Goal: Task Accomplishment & Management: Manage account settings

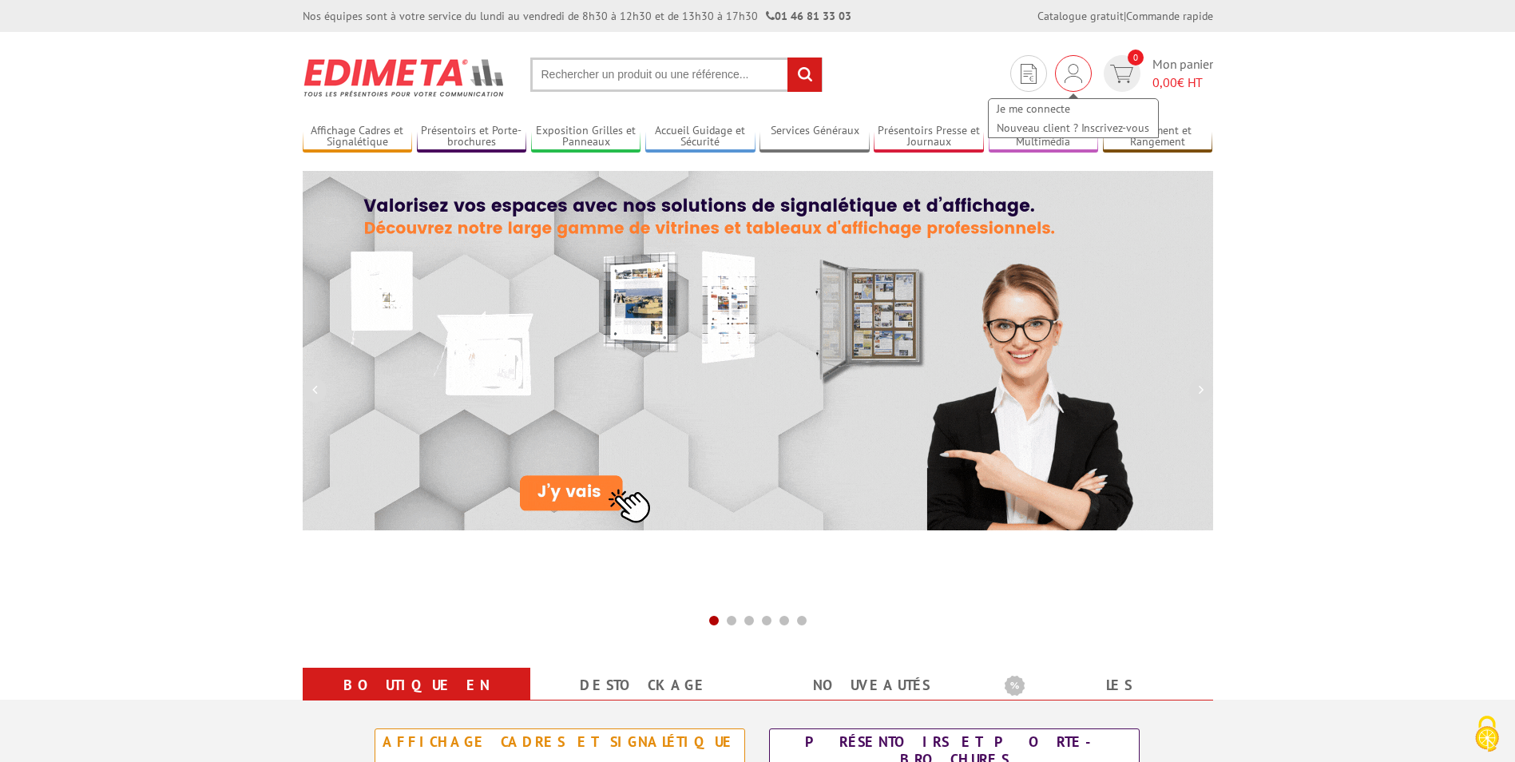
click at [1073, 68] on img at bounding box center [1074, 73] width 18 height 19
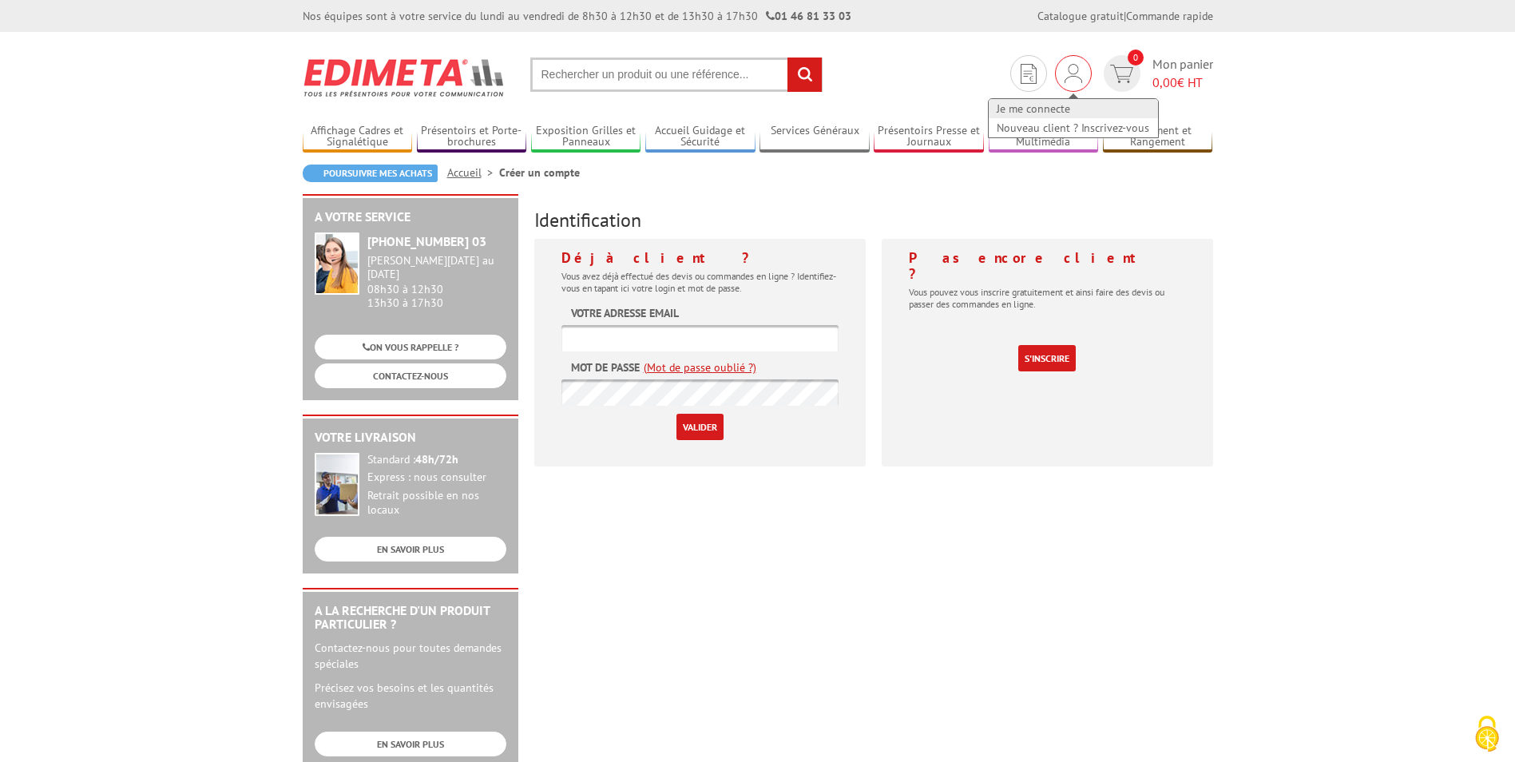
type input "[EMAIL_ADDRESS][DOMAIN_NAME]"
click at [1034, 109] on link "Je me connecte" at bounding box center [1073, 108] width 169 height 19
type input "[EMAIL_ADDRESS][DOMAIN_NAME]"
click at [705, 423] on input "Valider" at bounding box center [700, 427] width 47 height 26
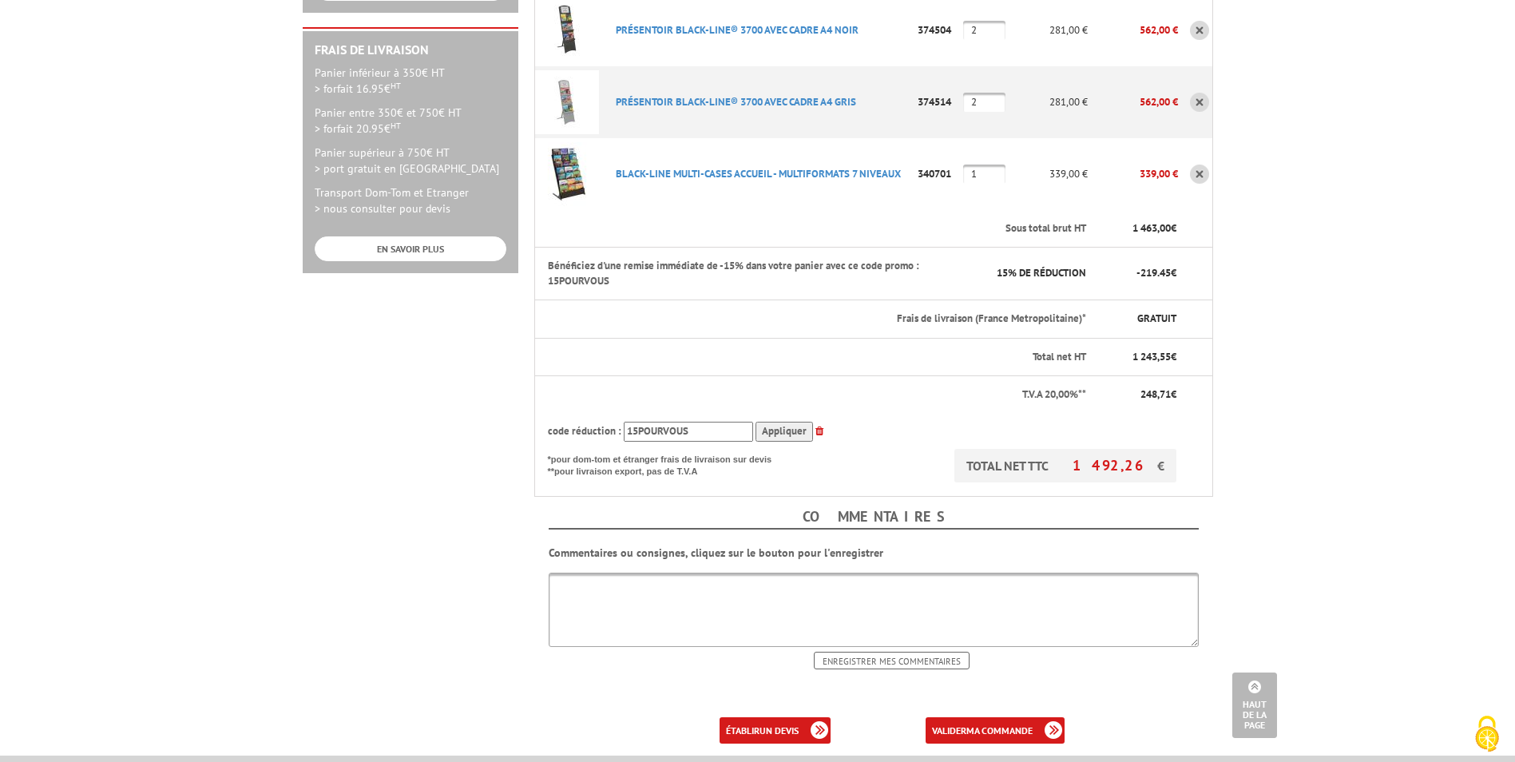
scroll to position [479, 0]
click at [970, 724] on b "ma commande" at bounding box center [999, 730] width 66 height 12
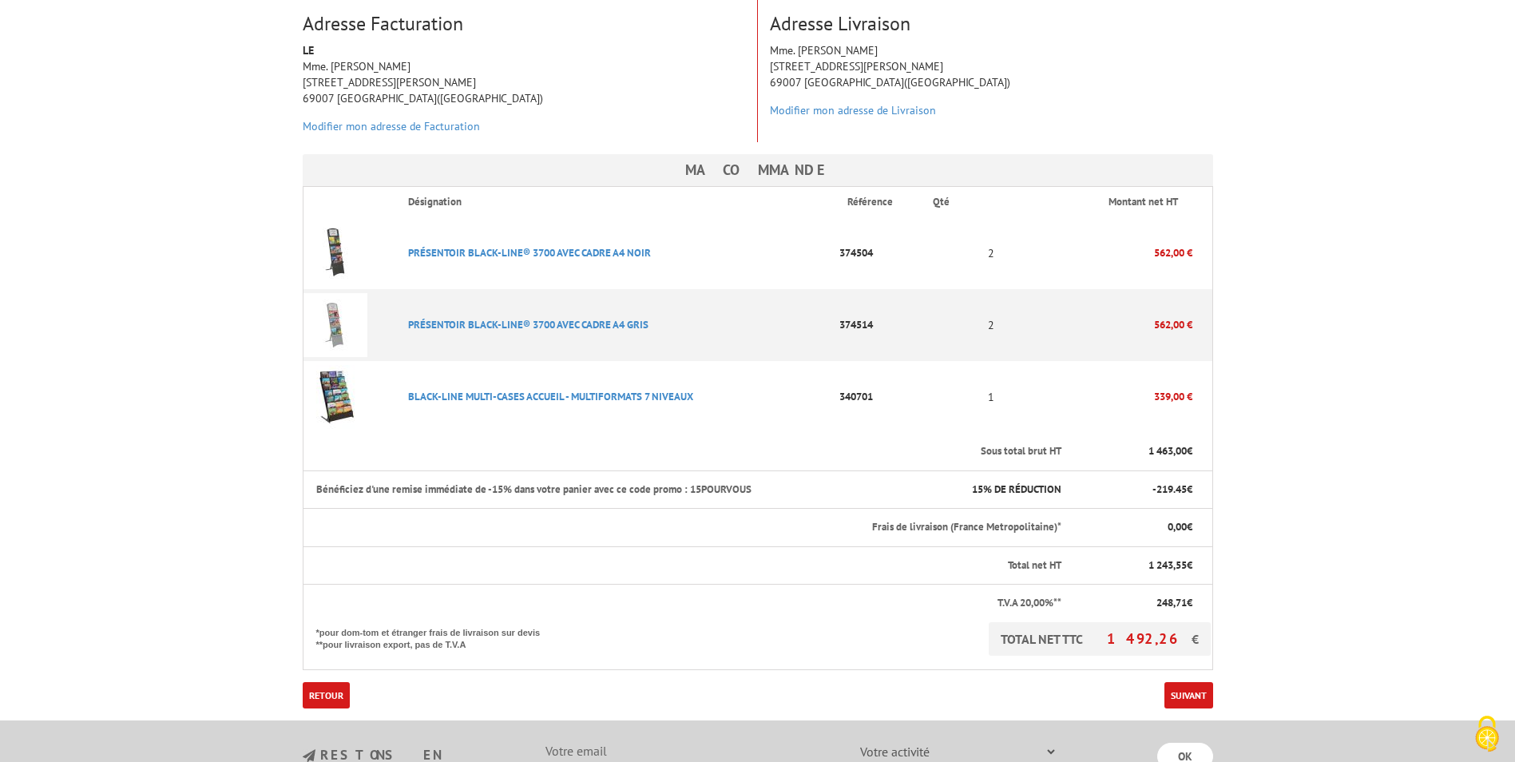
scroll to position [319, 0]
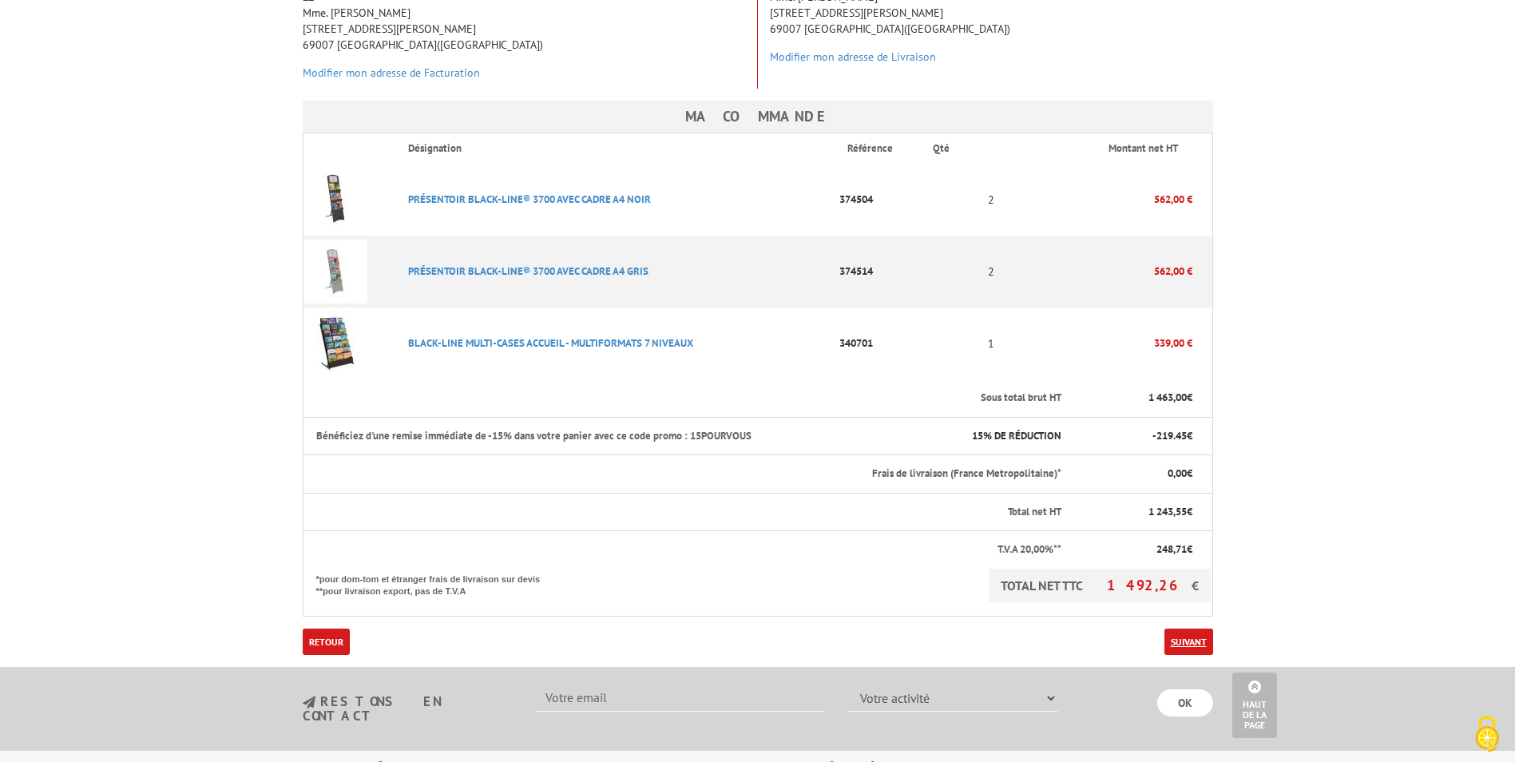
click at [1179, 629] on link "Suivant" at bounding box center [1189, 642] width 49 height 26
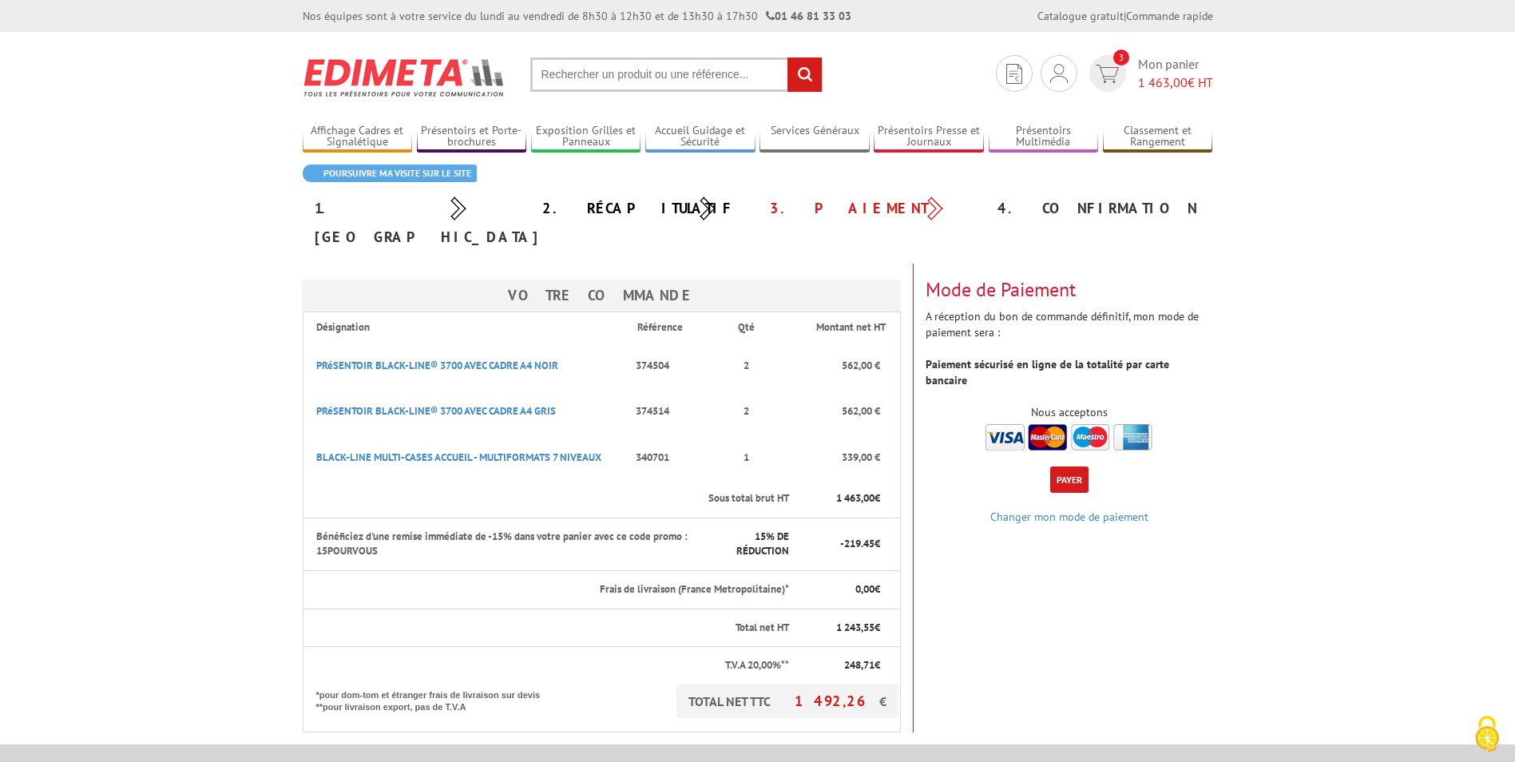
click at [1073, 466] on button "Payer" at bounding box center [1069, 479] width 38 height 26
click at [999, 424] on img at bounding box center [1069, 437] width 167 height 26
click at [1067, 466] on button "Payer" at bounding box center [1069, 479] width 38 height 26
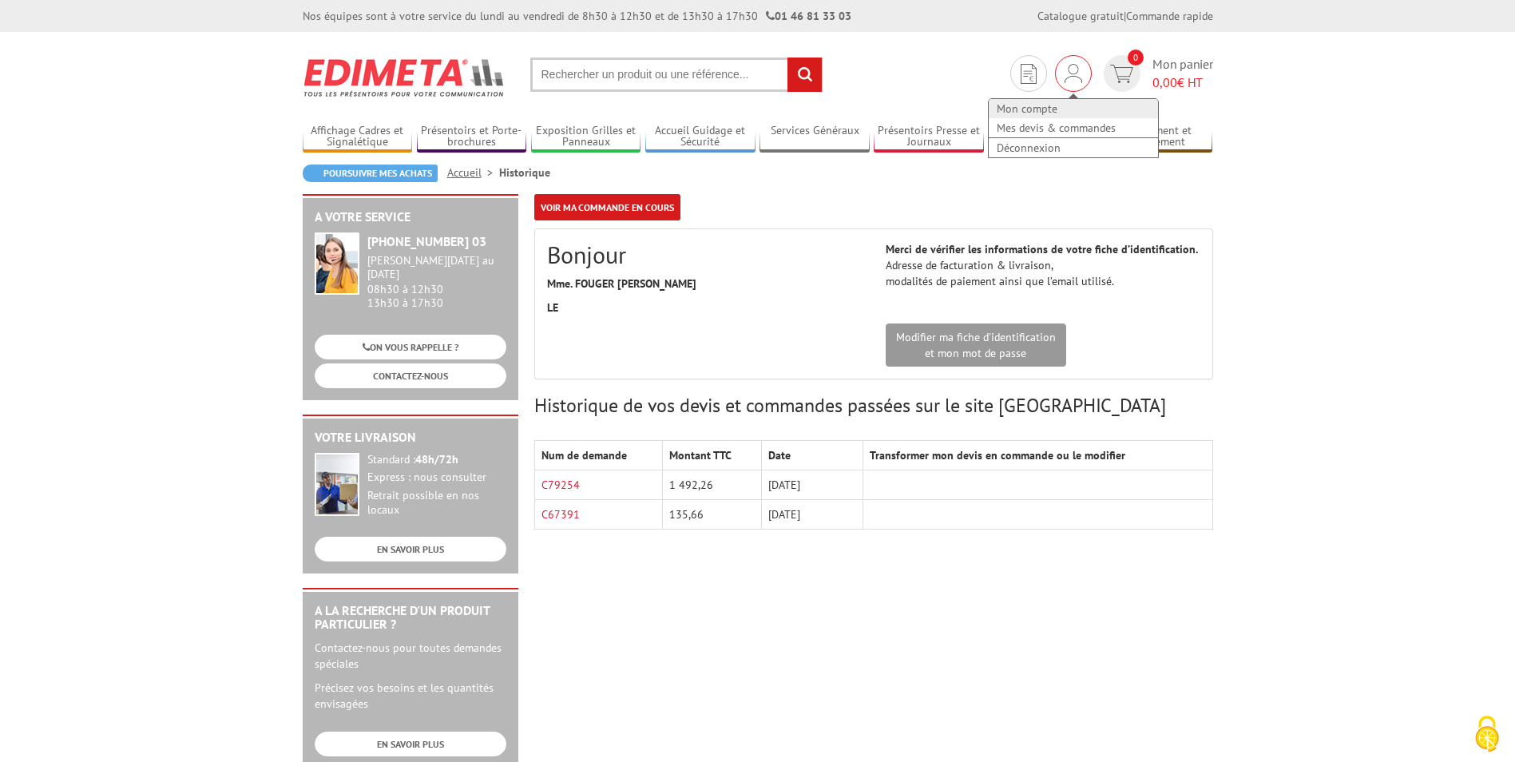
click at [1029, 104] on link "Mon compte" at bounding box center [1073, 108] width 169 height 19
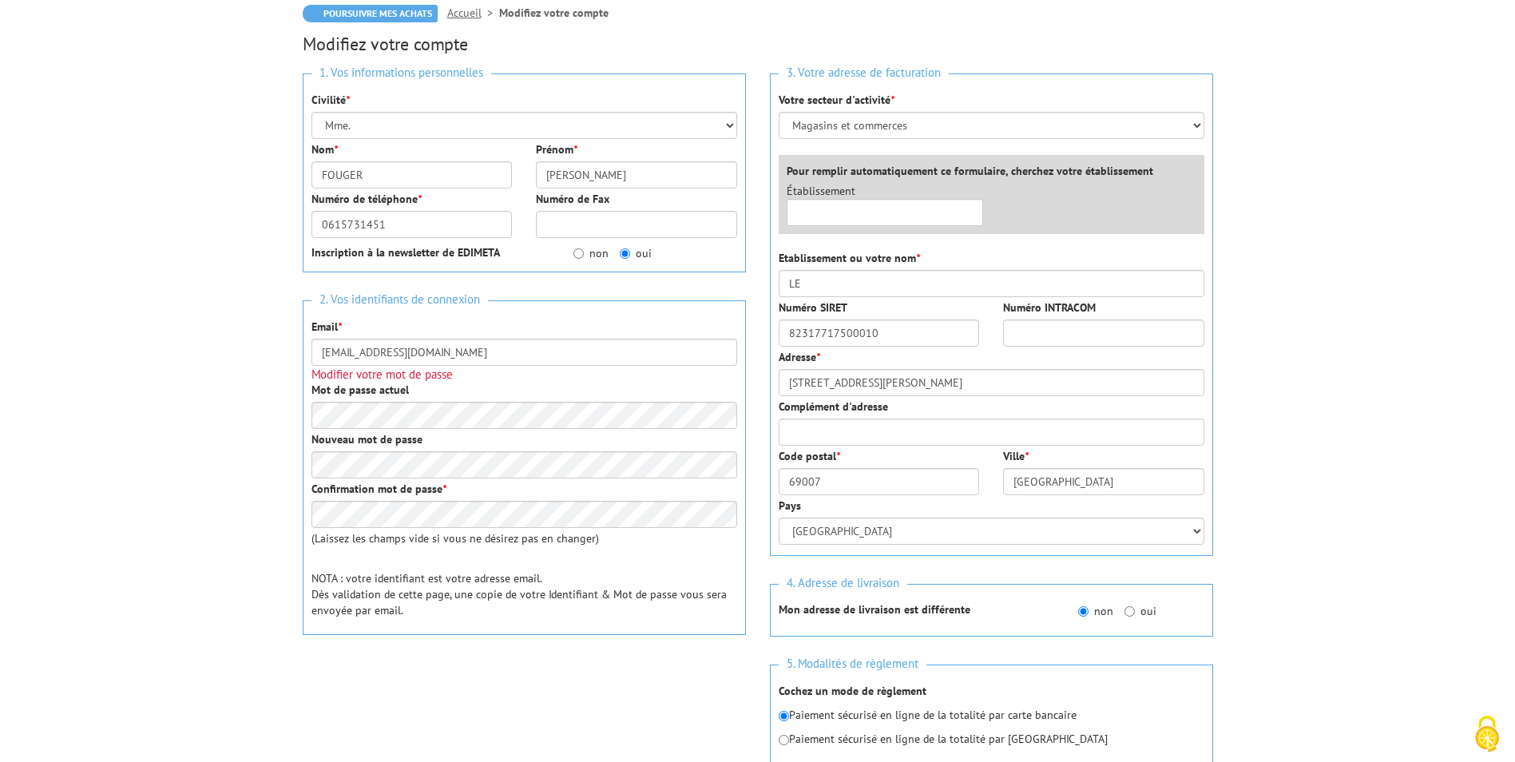
scroll to position [240, 0]
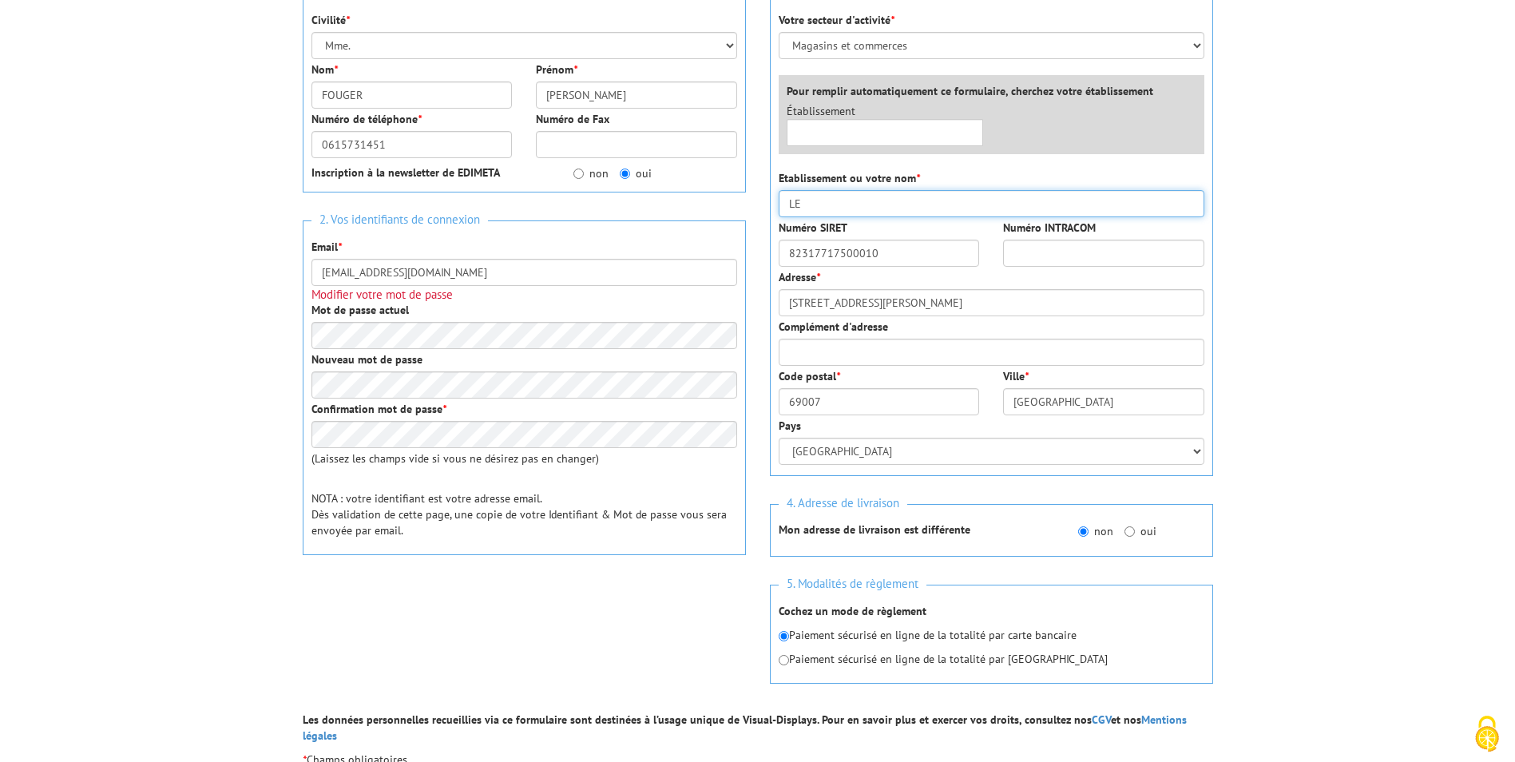
click at [821, 202] on input "LE" at bounding box center [992, 203] width 426 height 27
type input "LE SERVICE FUNÉRAIRE"
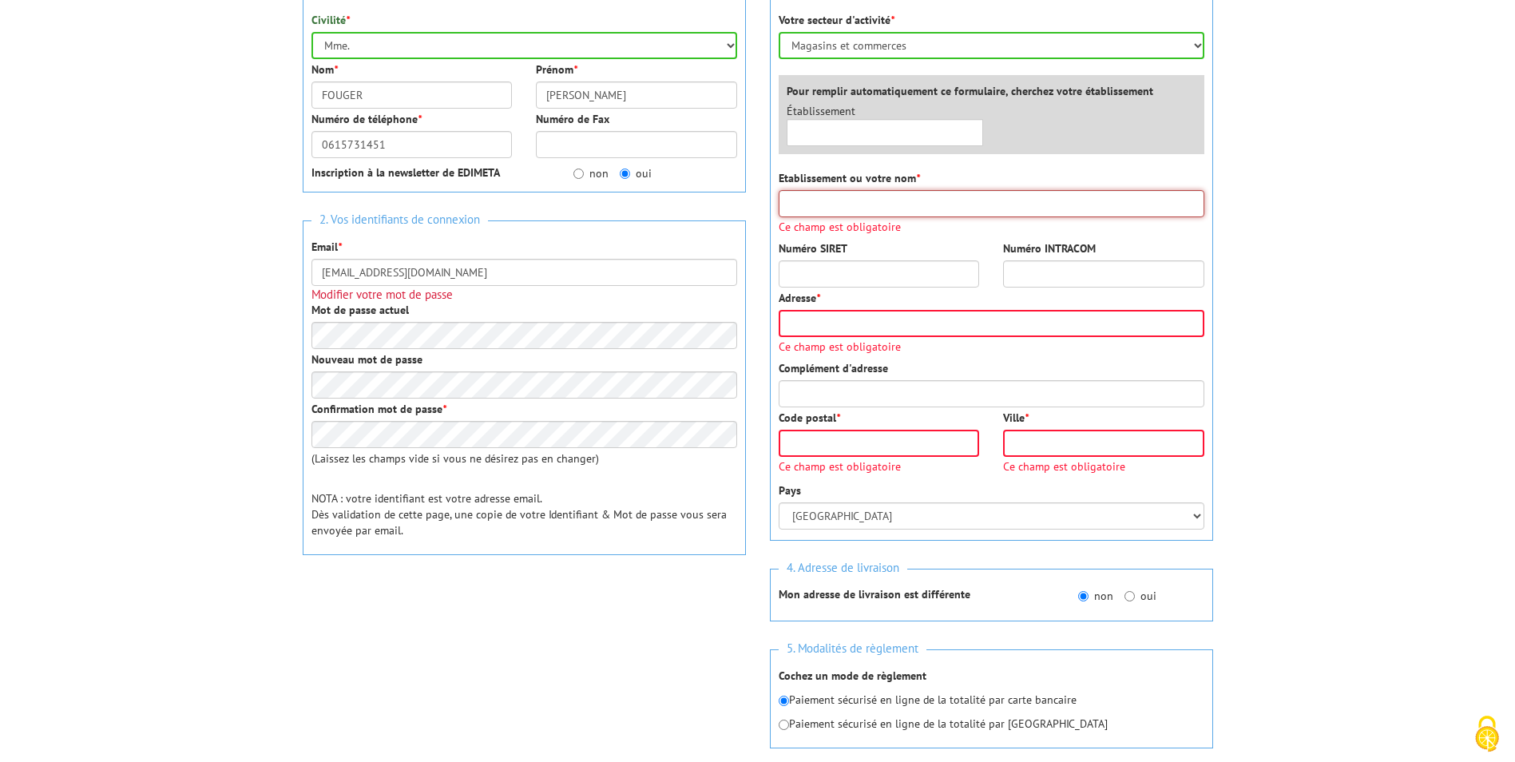
type input "LE"
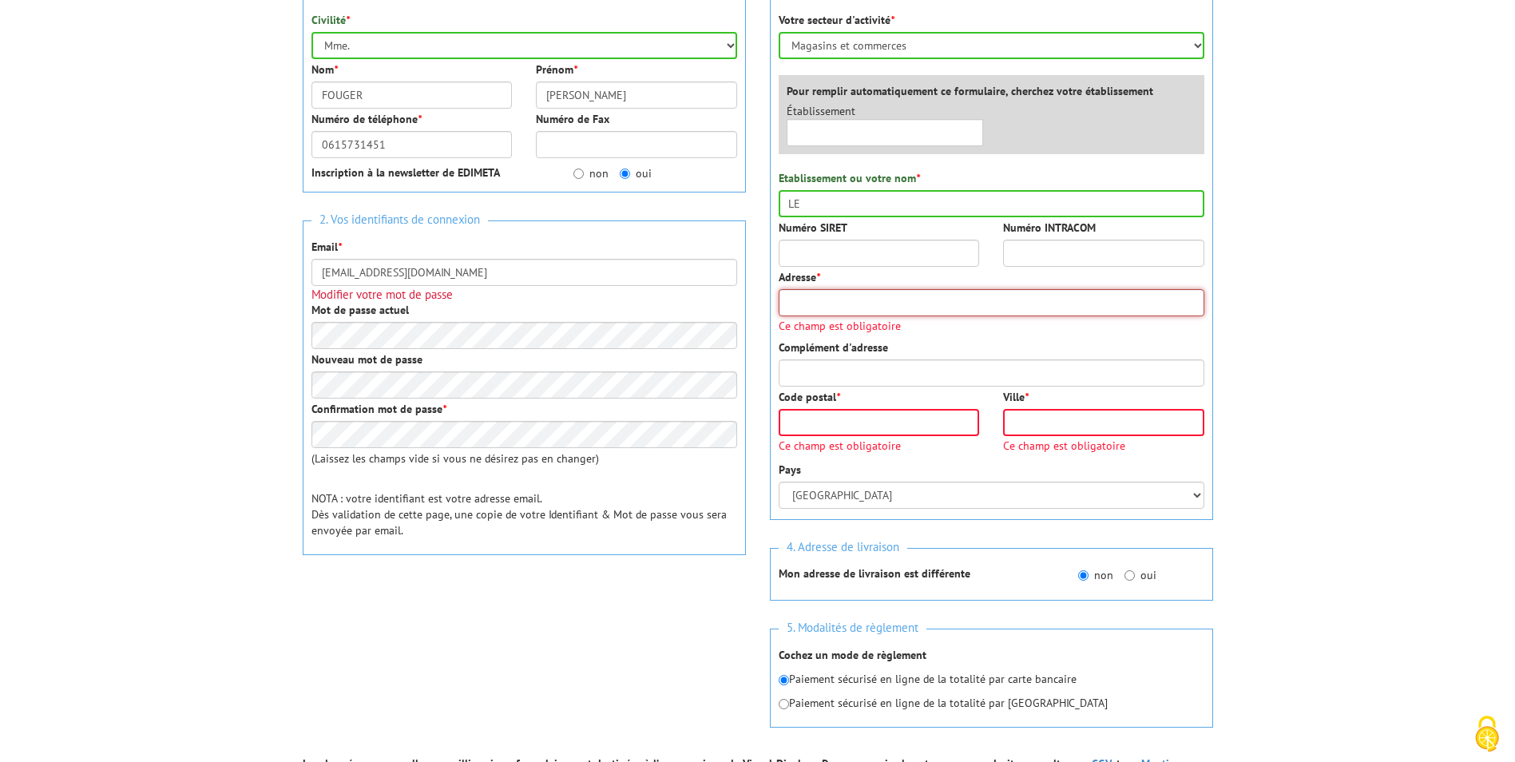
drag, startPoint x: 810, startPoint y: 299, endPoint x: 811, endPoint y: 288, distance: 11.3
click at [810, 299] on input "Adresse *" at bounding box center [992, 302] width 426 height 27
type input "[STREET_ADDRESS][PERSON_NAME]"
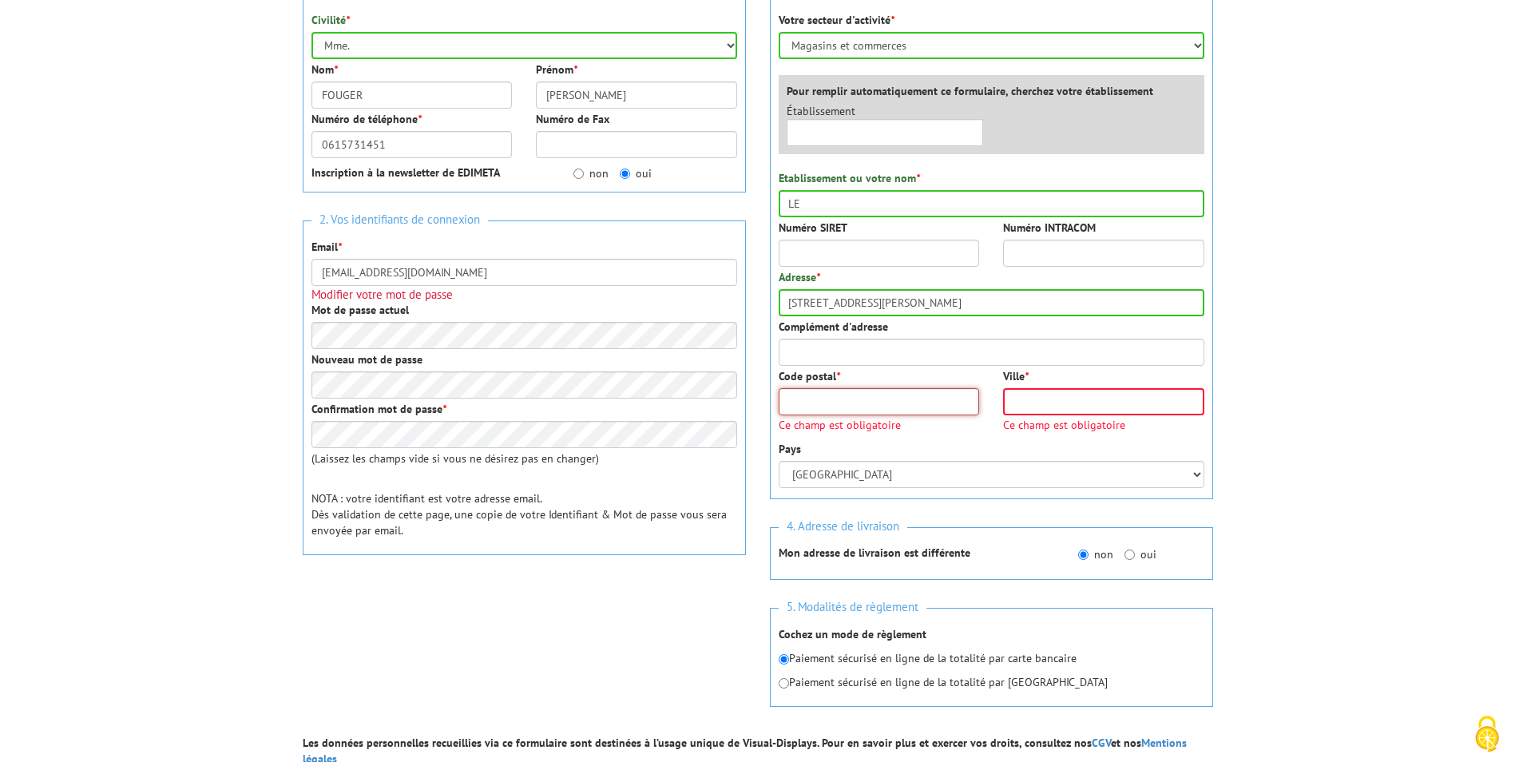
click at [856, 401] on input "Code postal *" at bounding box center [879, 401] width 201 height 27
type input "69007"
click at [1045, 403] on input "Ville *" at bounding box center [1103, 401] width 201 height 27
type input "[GEOGRAPHIC_DATA]"
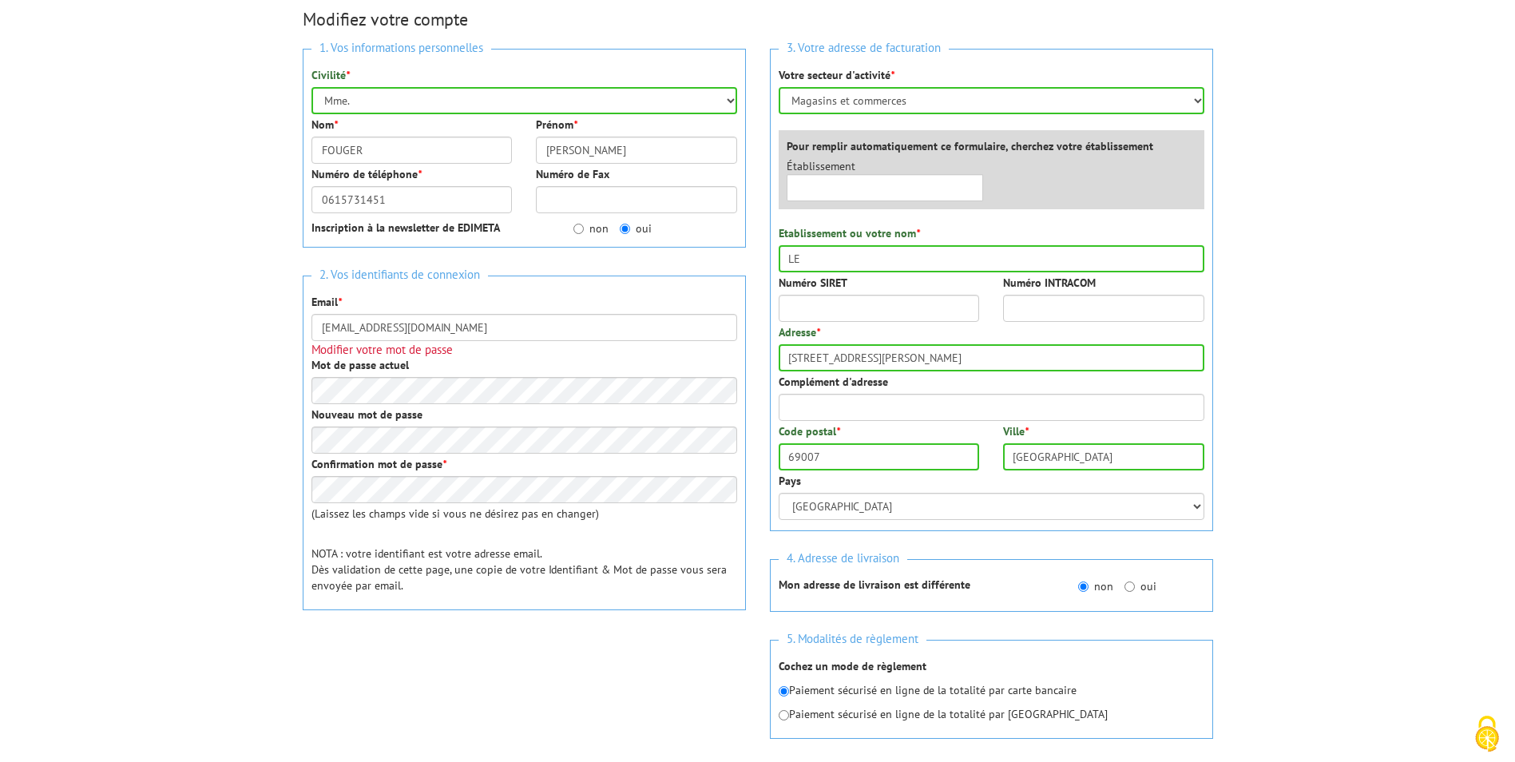
scroll to position [160, 0]
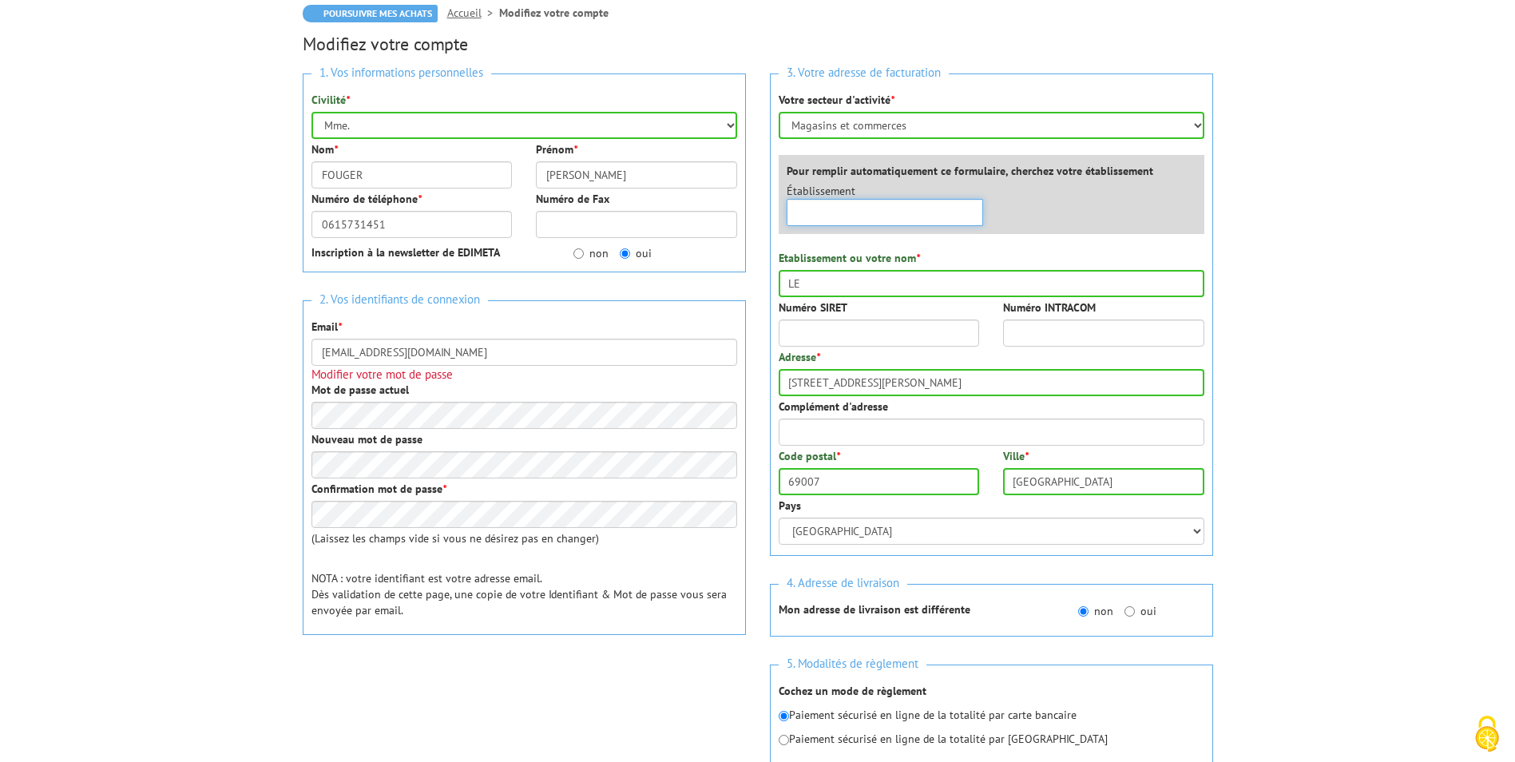
click at [878, 206] on input "text" at bounding box center [885, 212] width 197 height 27
type input "LE SERVICE FUNERAIRE"
click at [1259, 231] on body "Nos équipes sont à votre service du lundi au vendredi de 8h30 à 12h30 et de 13h…" at bounding box center [757, 655] width 1515 height 1630
click at [823, 278] on input "LE" at bounding box center [992, 283] width 426 height 27
type input "LE SERVICE FUNÉRAIRE"
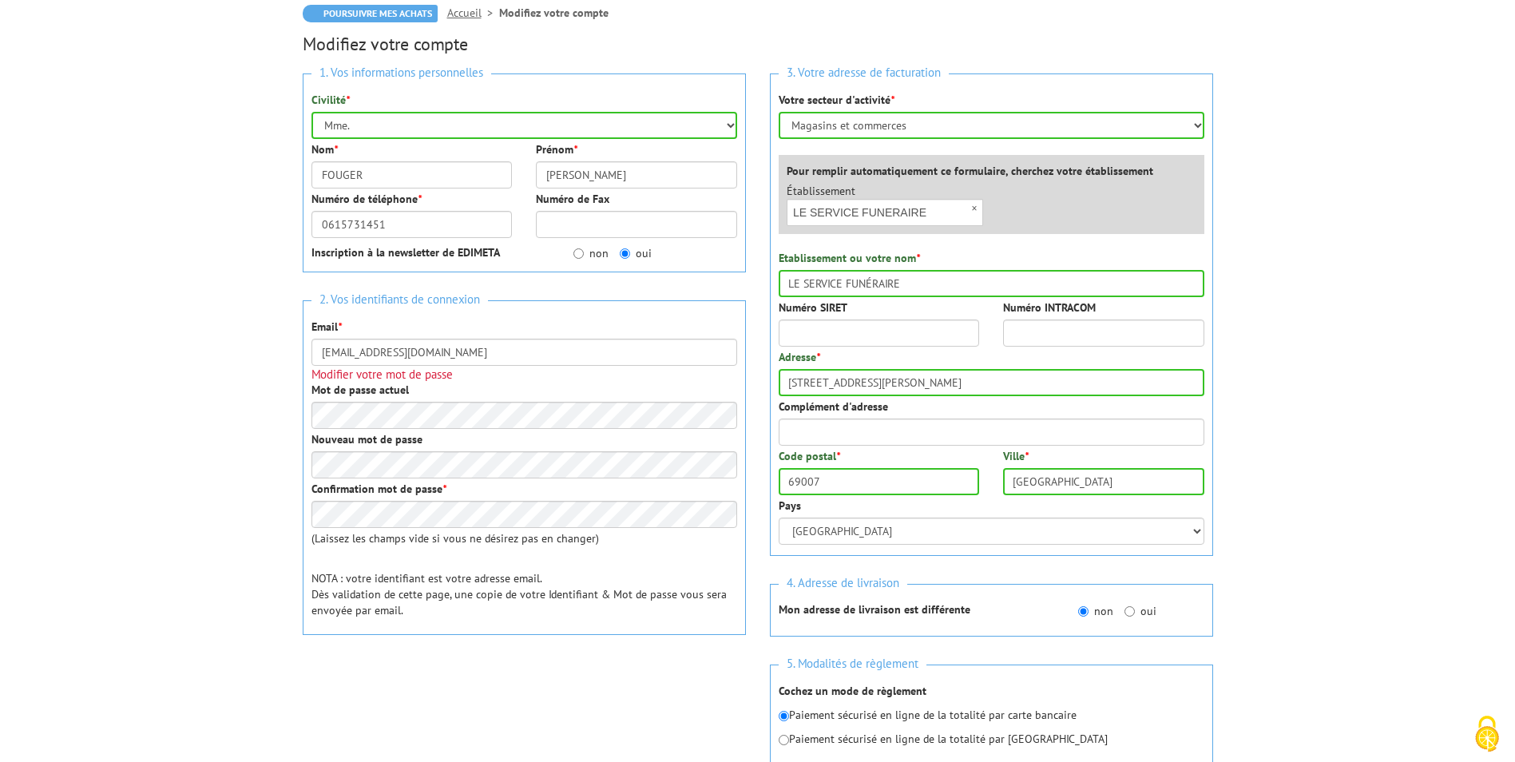
click at [1137, 357] on div "Adresse * 181 avenue Berthelot" at bounding box center [992, 372] width 426 height 47
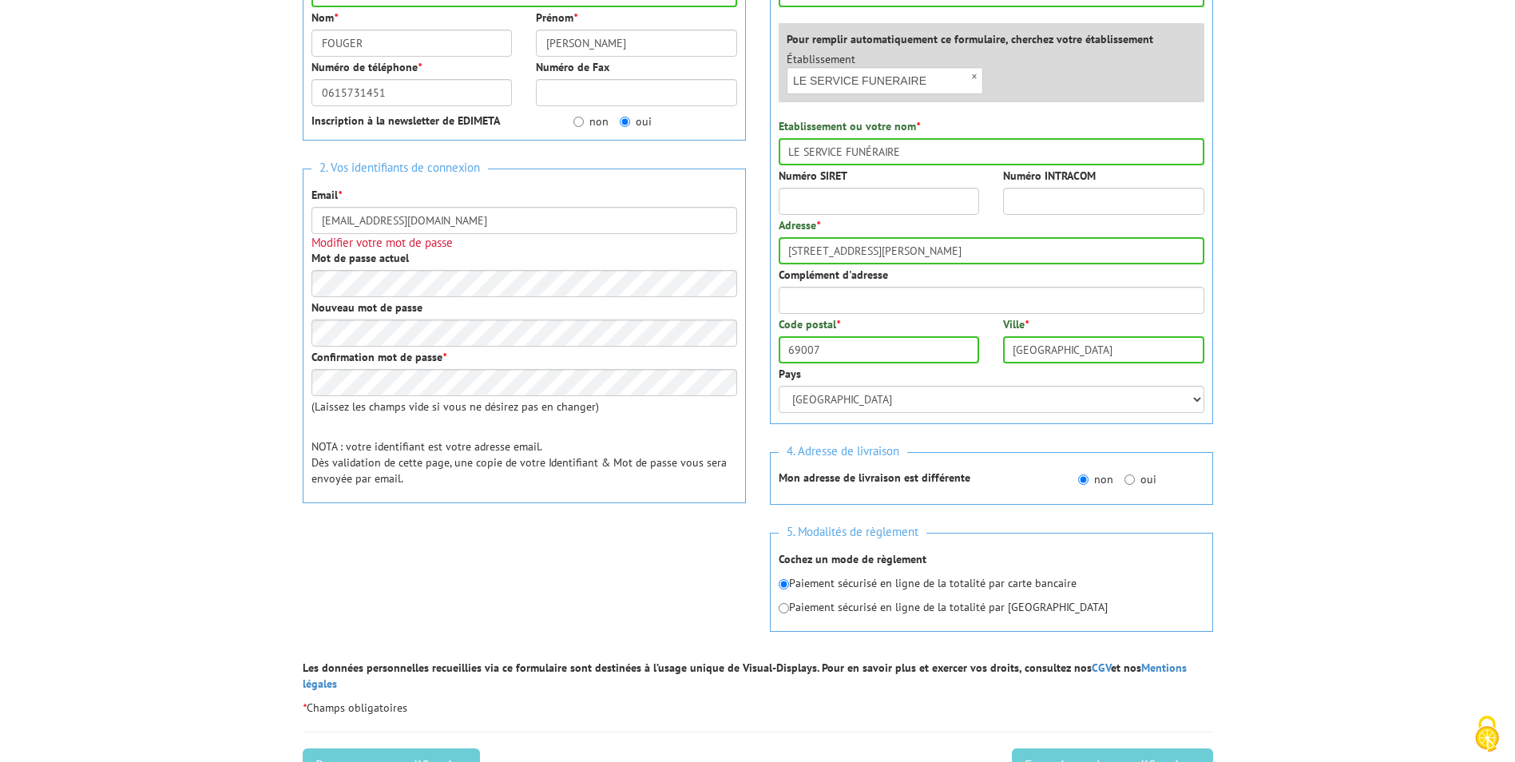
scroll to position [319, 0]
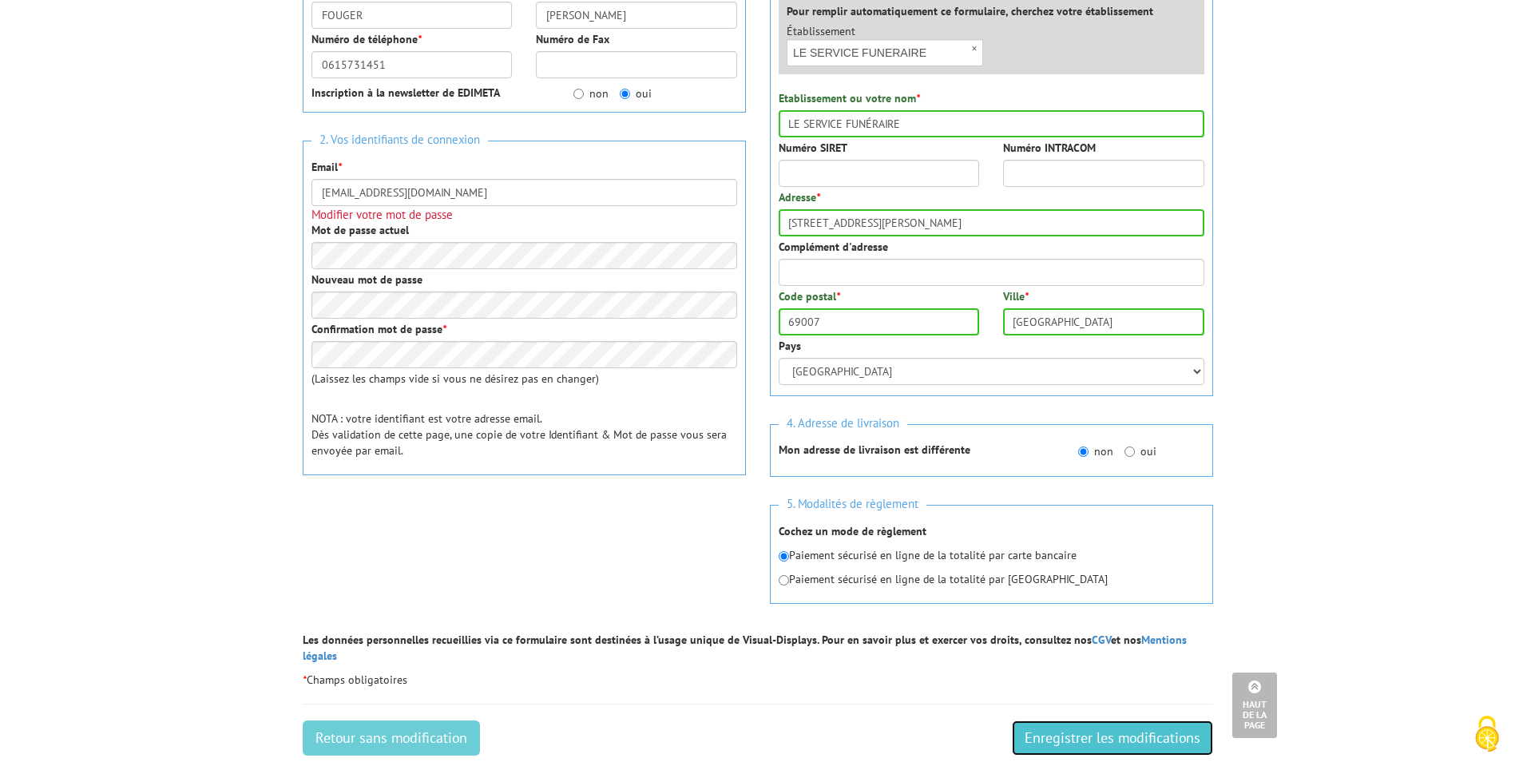
click at [1063, 720] on input "Enregistrer les modifications" at bounding box center [1112, 737] width 201 height 35
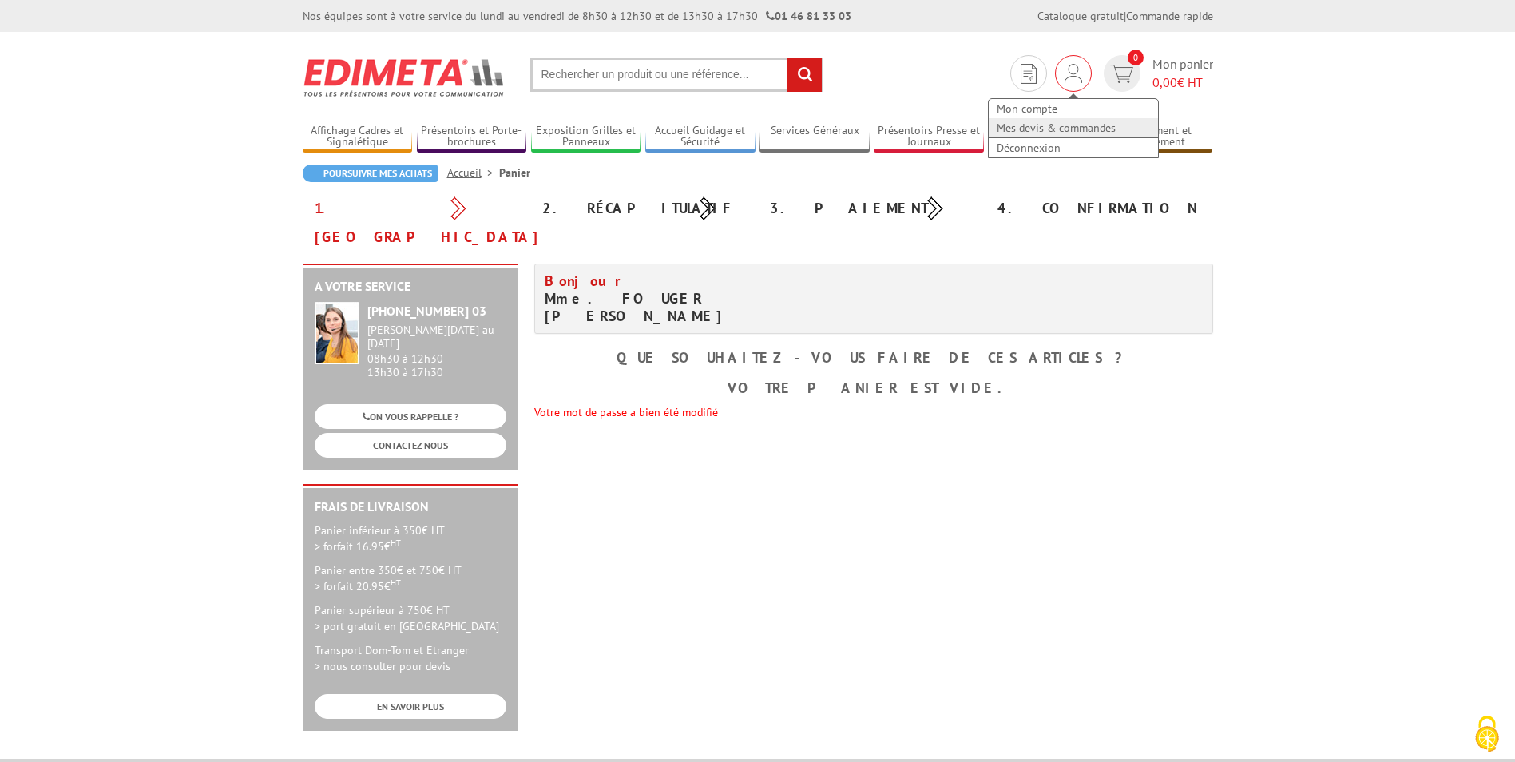
click at [1062, 125] on link "Mes devis & commandes" at bounding box center [1073, 127] width 169 height 19
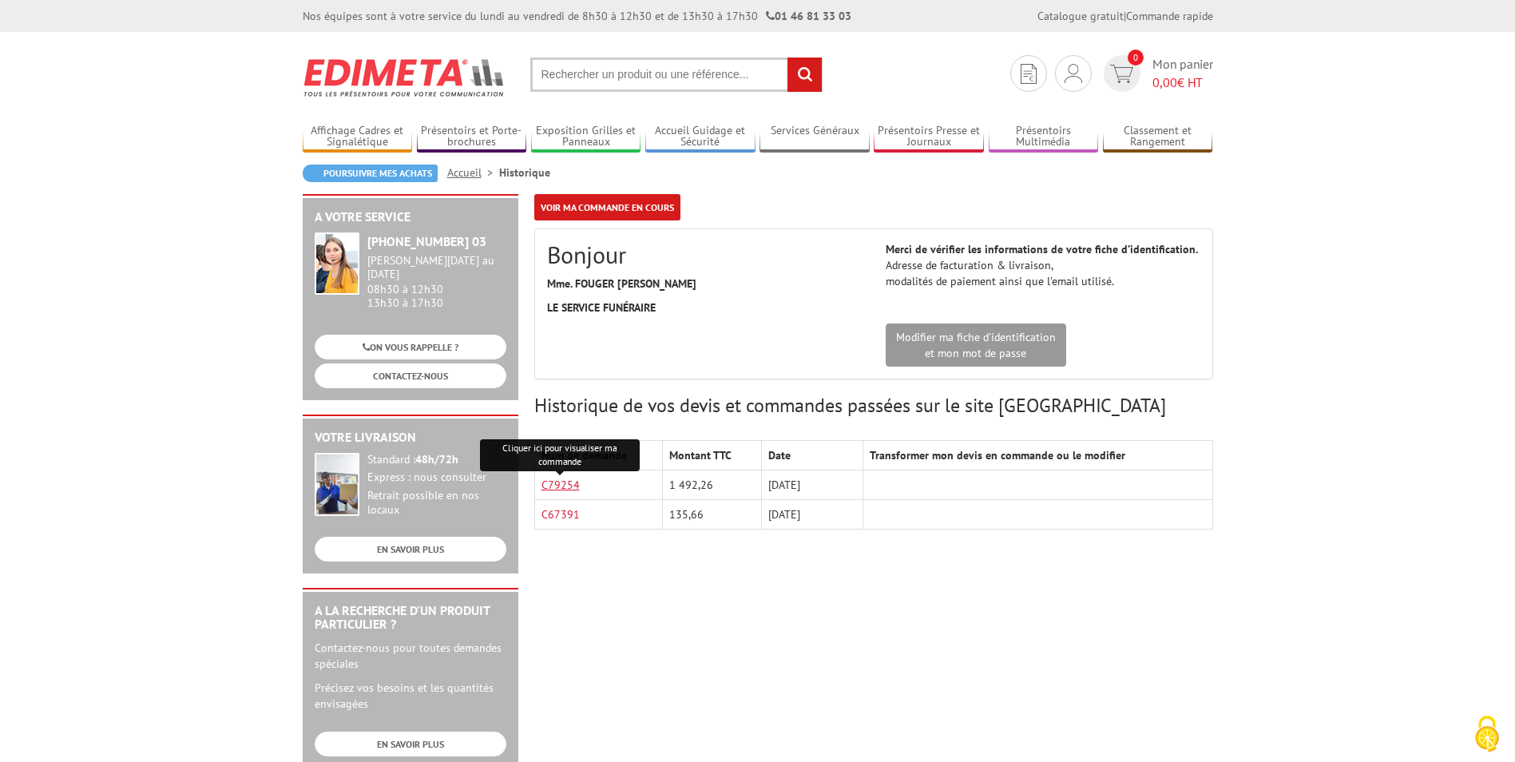
click at [569, 485] on link "C79254" at bounding box center [561, 485] width 38 height 14
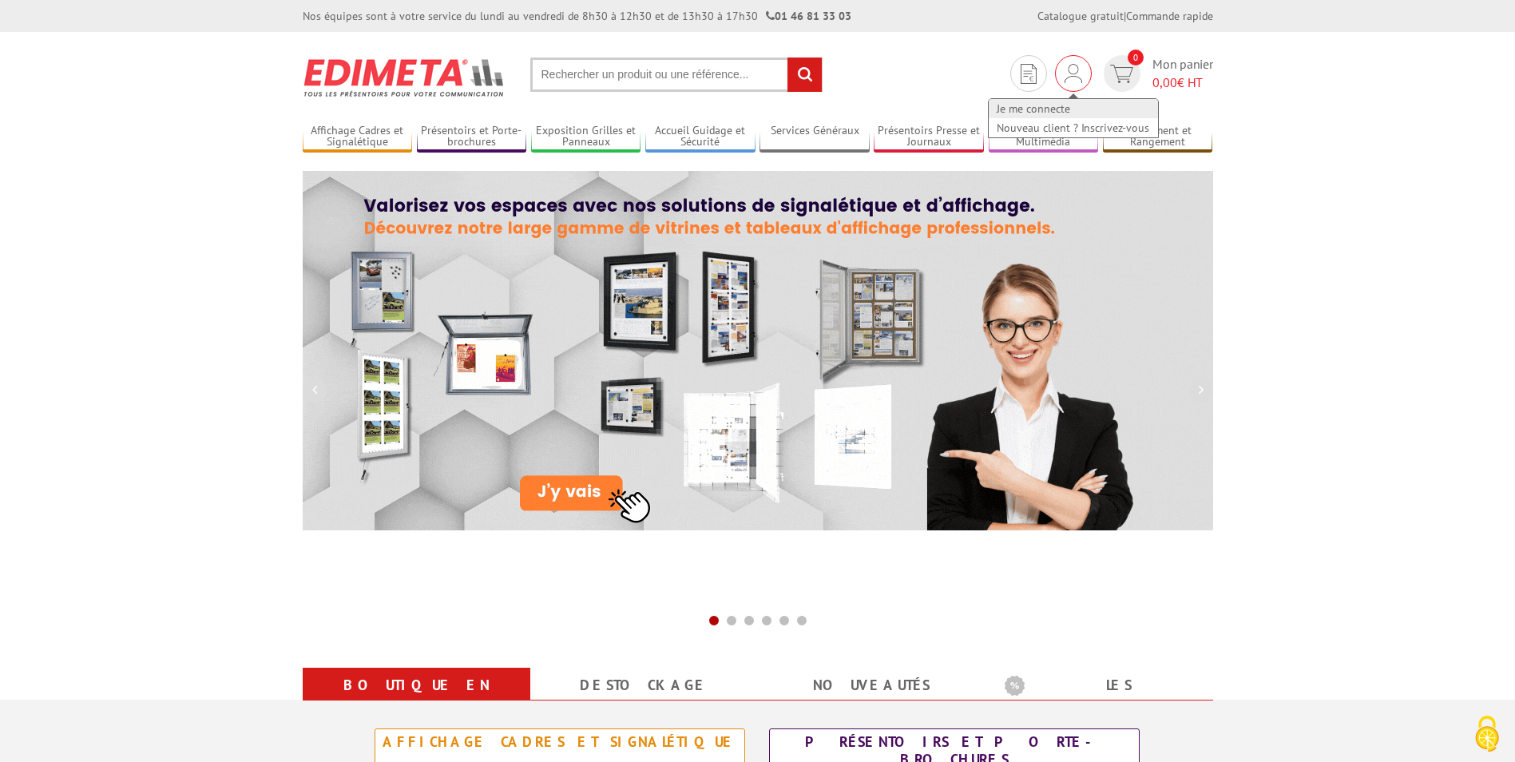
click at [1046, 107] on link "Je me connecte" at bounding box center [1073, 108] width 169 height 19
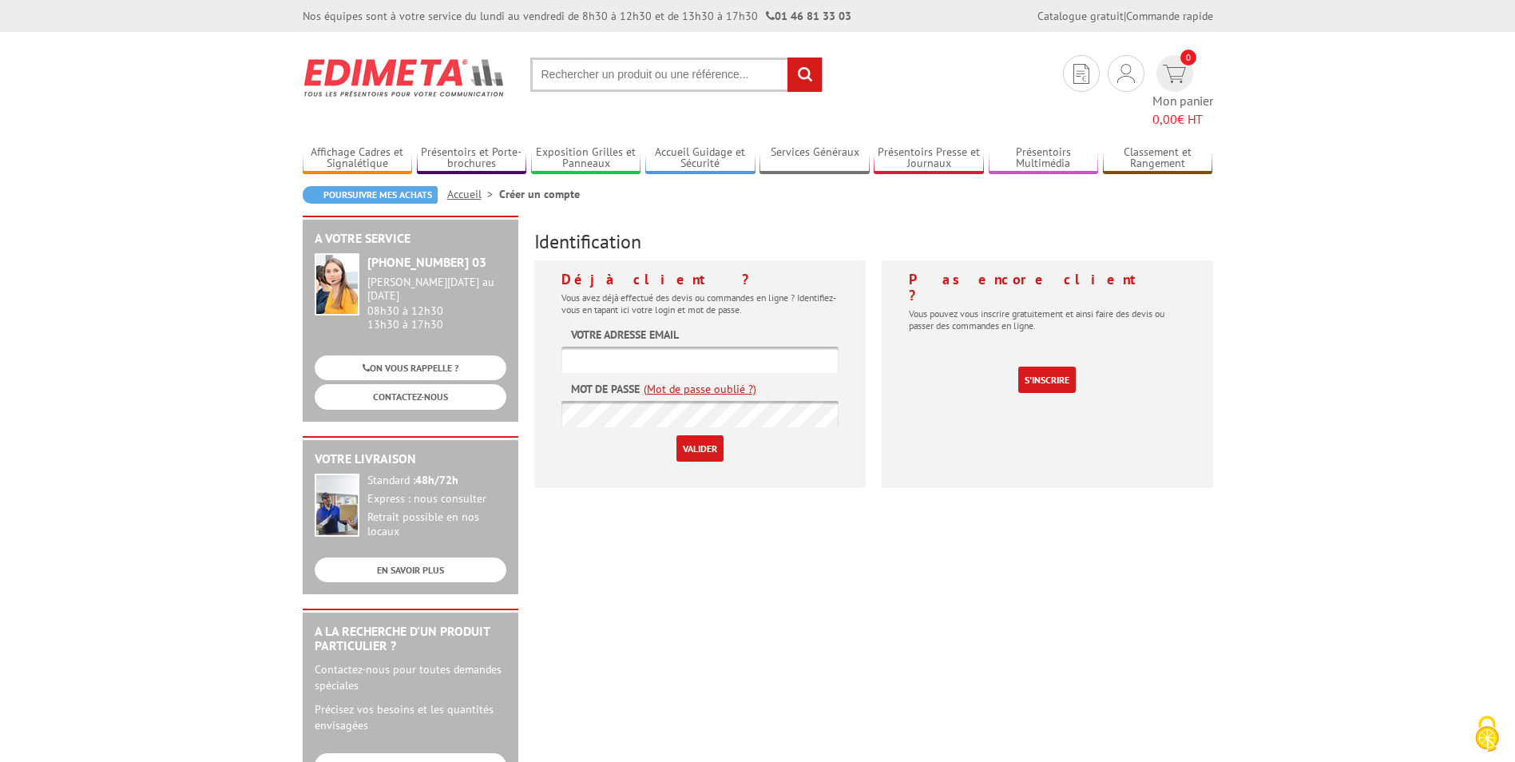
type input "[EMAIL_ADDRESS][DOMAIN_NAME]"
click at [692, 435] on input "Valider" at bounding box center [700, 448] width 47 height 26
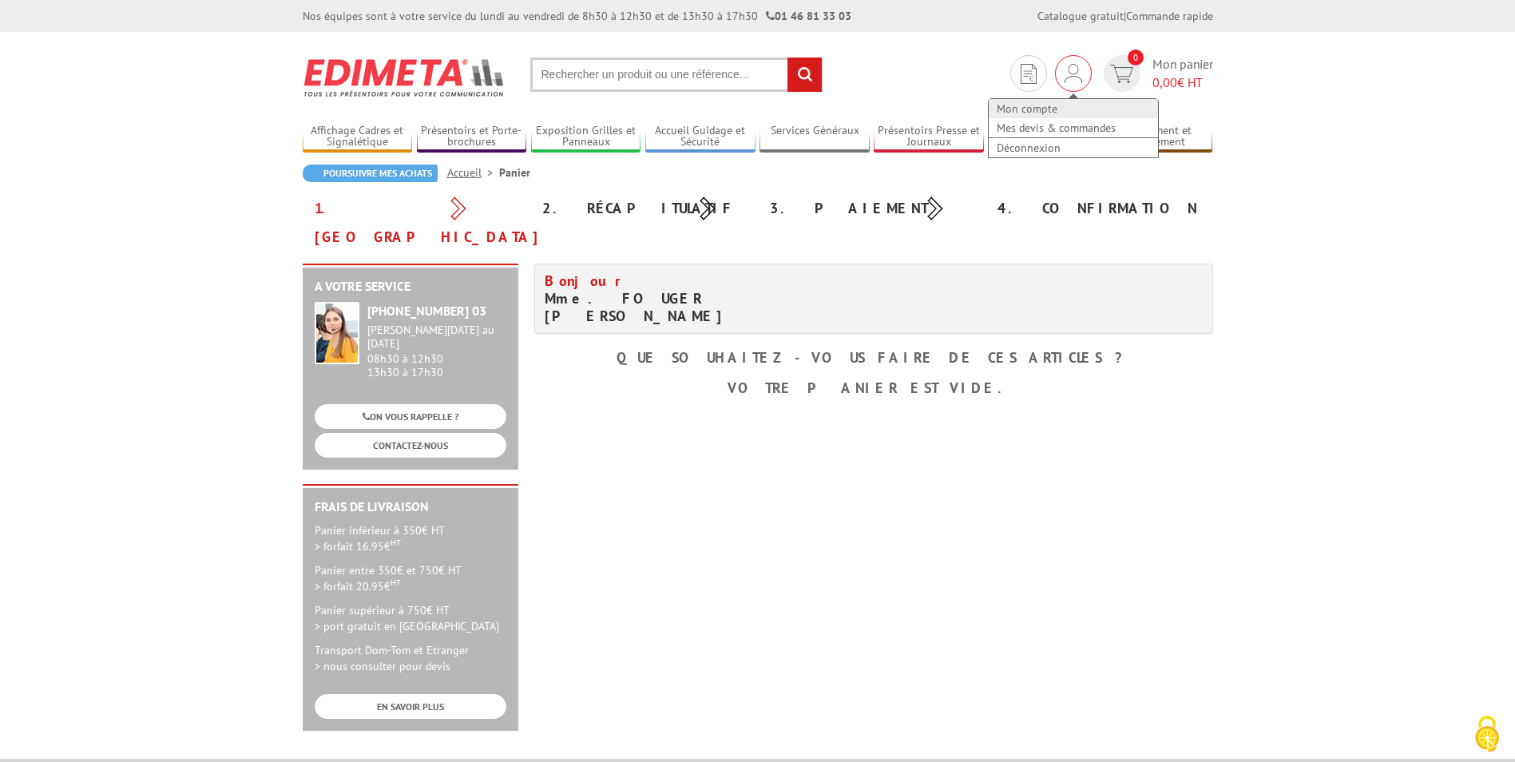
click at [1043, 109] on link "Mon compte" at bounding box center [1073, 108] width 169 height 19
